Goal: Task Accomplishment & Management: Manage account settings

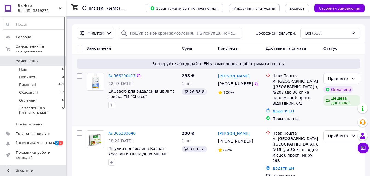
scroll to position [27, 0]
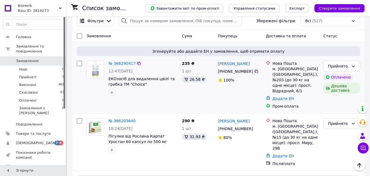
click at [131, 73] on span "12:47[DATE]" at bounding box center [121, 71] width 24 height 4
click at [136, 79] on span "ЕКОзасіб для видалення цвілі та грибка ТМ "Choice"" at bounding box center [142, 81] width 66 height 10
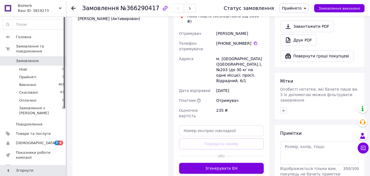
scroll to position [376, 0]
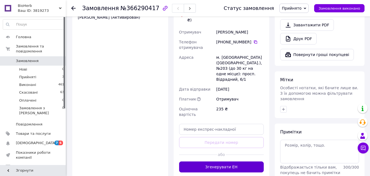
click at [216, 161] on button "Згенерувати ЕН" at bounding box center [221, 166] width 85 height 11
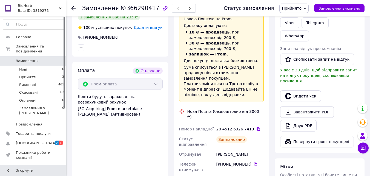
scroll to position [267, 0]
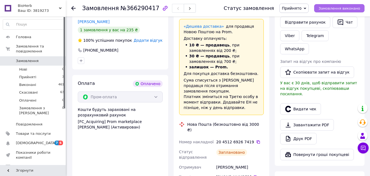
click at [331, 8] on span "Замовлення виконано" at bounding box center [340, 8] width 42 height 4
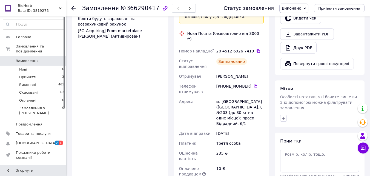
scroll to position [349, 0]
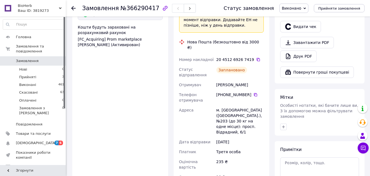
click at [28, 58] on span "Замовлення" at bounding box center [27, 60] width 23 height 5
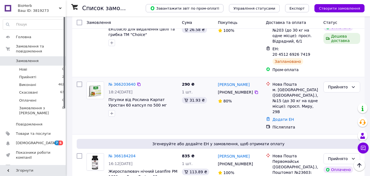
scroll to position [110, 0]
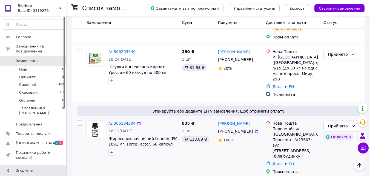
click at [279, 126] on div "Первомайськ (Миколаївська обл.), Поштомат №23603: вул. Гвардійська, 1 (біля буд…" at bounding box center [296, 142] width 47 height 33
click at [142, 136] on span "Жироспалювач нічний Leanfire PM 1091 мг, Force Factor, 60 капсул" at bounding box center [143, 141] width 69 height 10
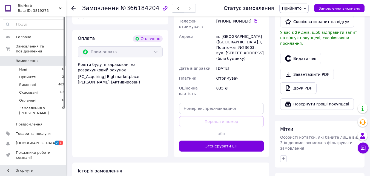
scroll to position [329, 0]
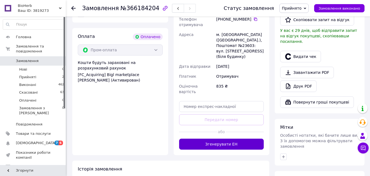
click at [219, 138] on button "Згенерувати ЕН" at bounding box center [221, 143] width 85 height 11
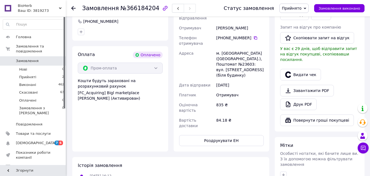
scroll to position [247, 0]
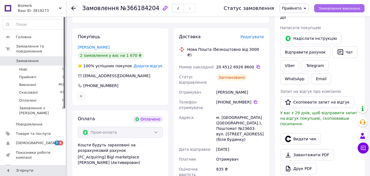
click at [339, 7] on span "Замовлення виконано" at bounding box center [340, 8] width 42 height 4
click at [101, 45] on link "Зайченко Анастасия" at bounding box center [94, 47] width 32 height 4
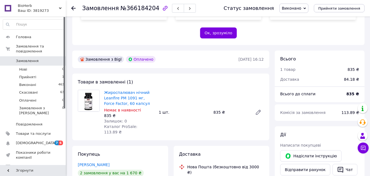
scroll to position [130, 0]
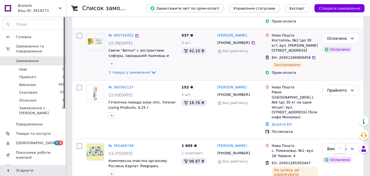
scroll to position [110, 0]
click at [351, 88] on icon at bounding box center [352, 90] width 4 height 4
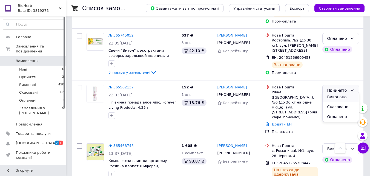
click at [340, 98] on li "Виконано" at bounding box center [341, 97] width 36 height 10
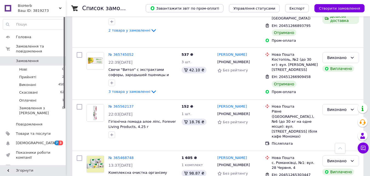
scroll to position [274, 0]
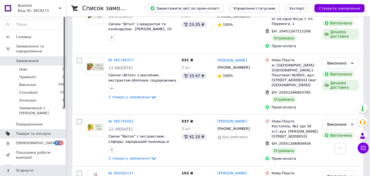
click at [22, 131] on span "Товари та послуги" at bounding box center [33, 133] width 35 height 5
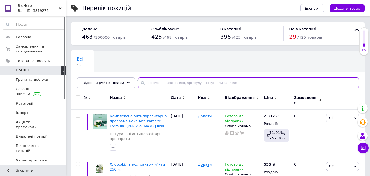
click at [158, 83] on input "text" at bounding box center [248, 82] width 221 height 11
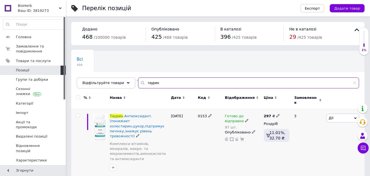
scroll to position [27, 0]
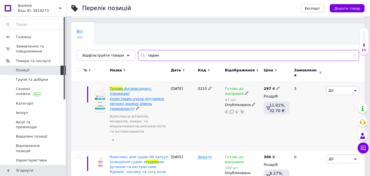
type input "таурин"
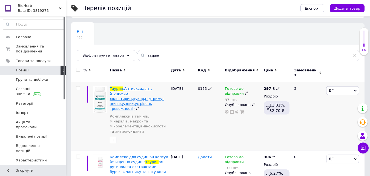
click at [135, 93] on span ".Антиоксидант.(понижает холестирин,цукор,підтримує печінку,знижує рівень тревож…" at bounding box center [137, 98] width 55 height 24
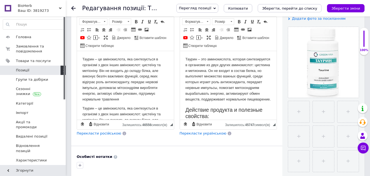
scroll to position [55, 0]
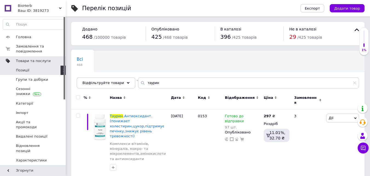
click at [30, 59] on span "Товари та послуги" at bounding box center [33, 60] width 35 height 5
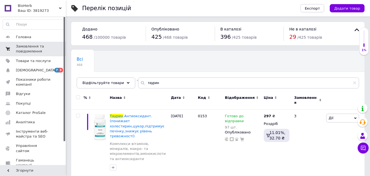
click at [29, 49] on span "Замовлення та повідомлення" at bounding box center [33, 49] width 35 height 10
